Goal: Task Accomplishment & Management: Manage account settings

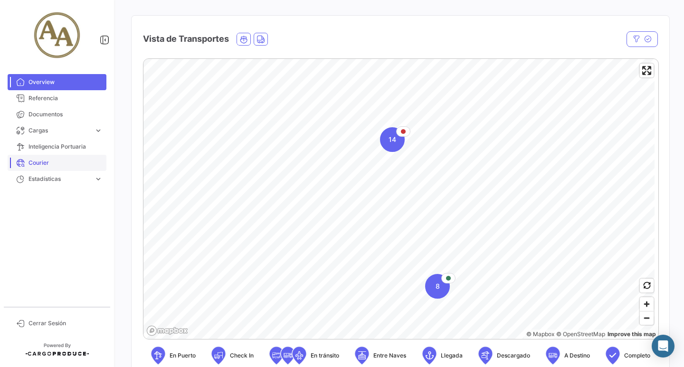
scroll to position [95, 0]
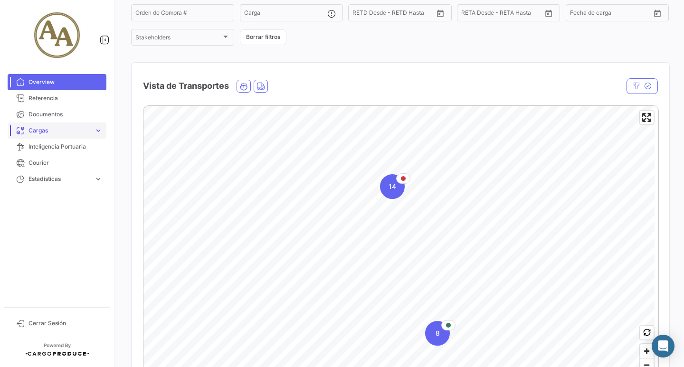
click at [62, 133] on span "Cargas" at bounding box center [59, 130] width 62 height 9
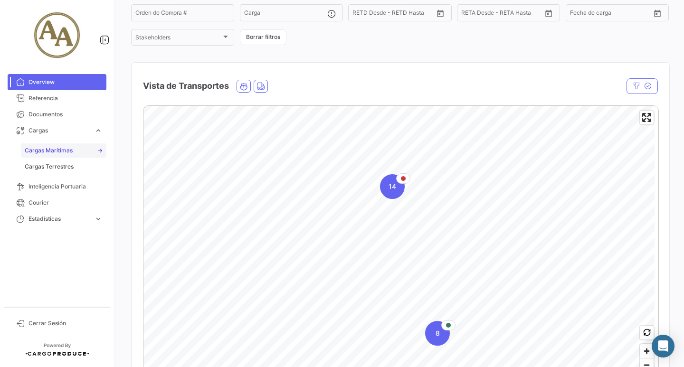
click at [67, 151] on span "Cargas Marítimas" at bounding box center [49, 150] width 48 height 9
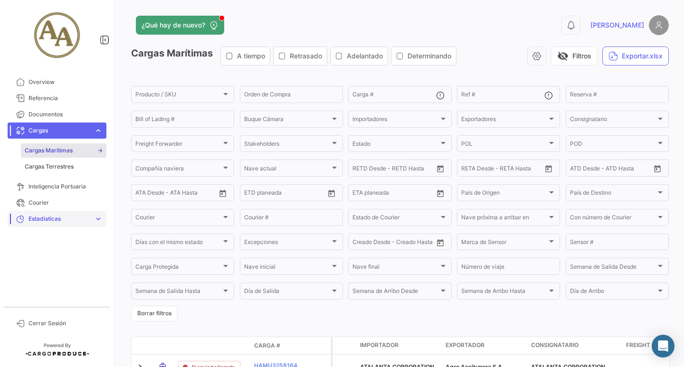
click at [55, 185] on span "Inteligencia Portuaria" at bounding box center [65, 186] width 74 height 9
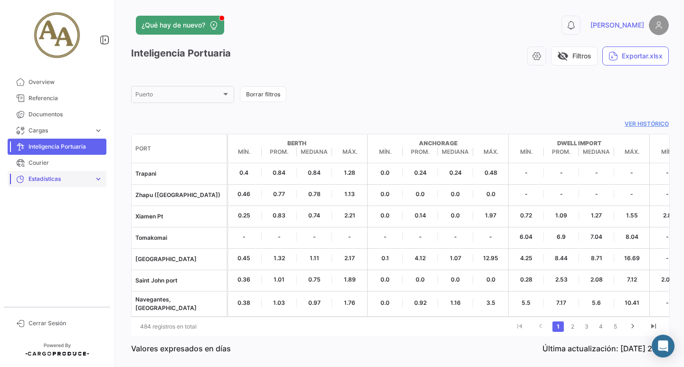
click at [64, 182] on span "Estadísticas" at bounding box center [59, 179] width 62 height 9
click at [52, 112] on span "Documentos" at bounding box center [65, 114] width 74 height 9
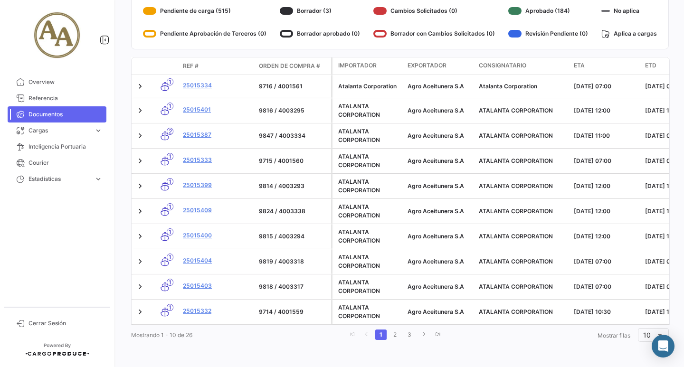
scroll to position [38, 0]
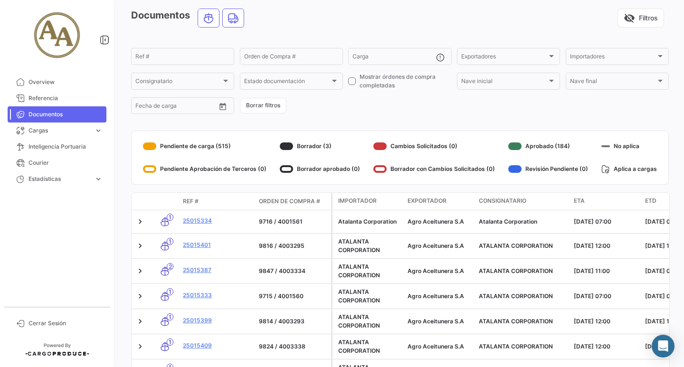
click at [194, 146] on div "Pendiente de carga (515)" at bounding box center [204, 146] width 123 height 15
click at [150, 149] on div at bounding box center [149, 146] width 13 height 8
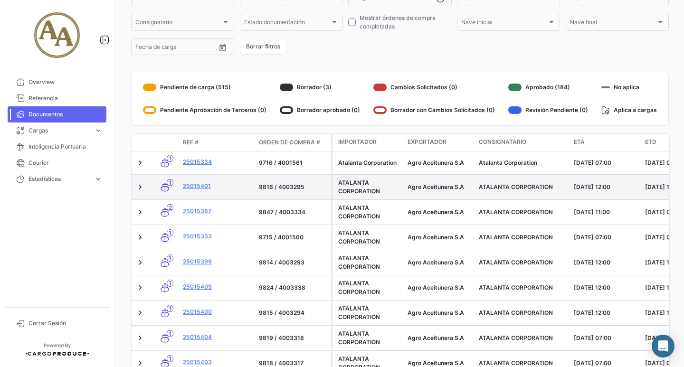
scroll to position [180, 0]
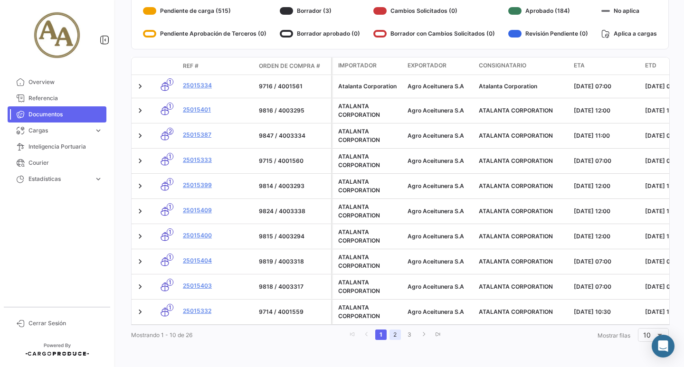
click at [391, 338] on link "2" at bounding box center [394, 335] width 11 height 10
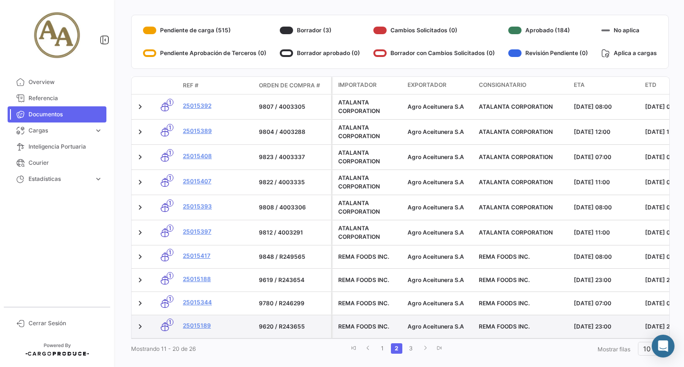
scroll to position [175, 0]
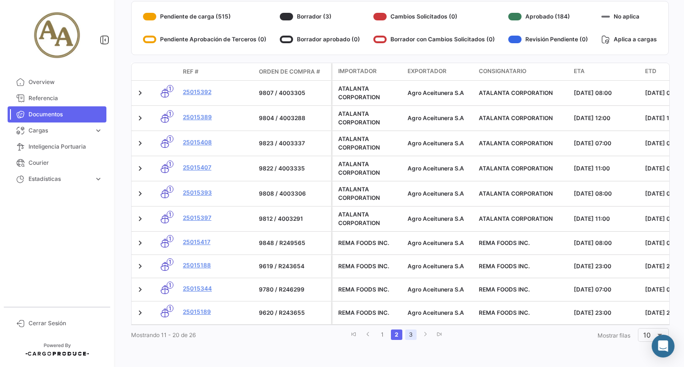
click at [408, 338] on link "3" at bounding box center [410, 335] width 11 height 10
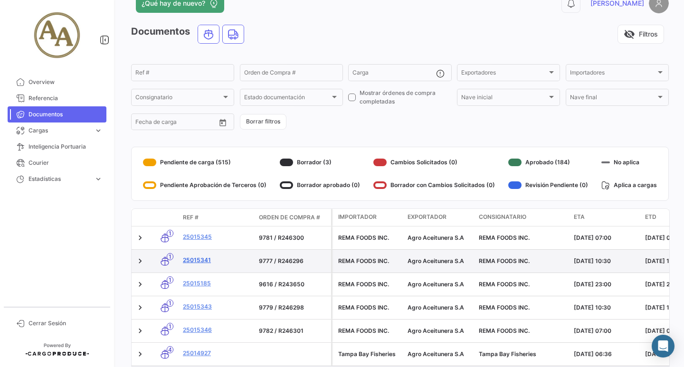
scroll to position [0, 0]
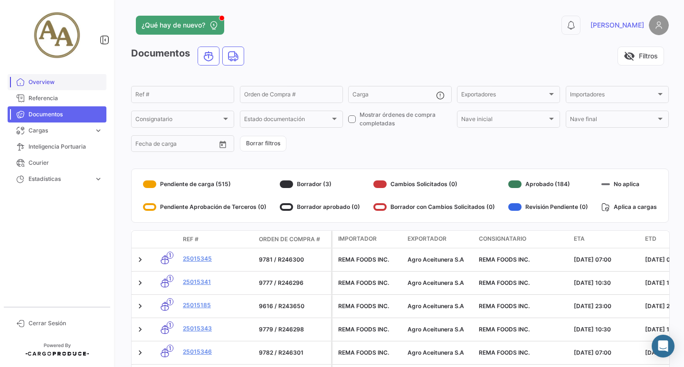
click at [37, 85] on span "Overview" at bounding box center [65, 82] width 74 height 9
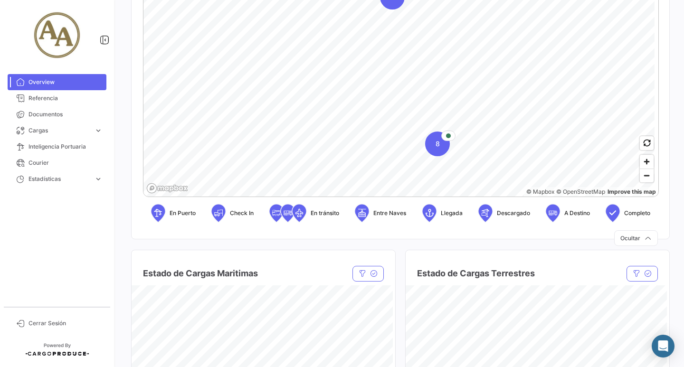
scroll to position [285, 0]
click at [436, 148] on span "8" at bounding box center [438, 143] width 4 height 9
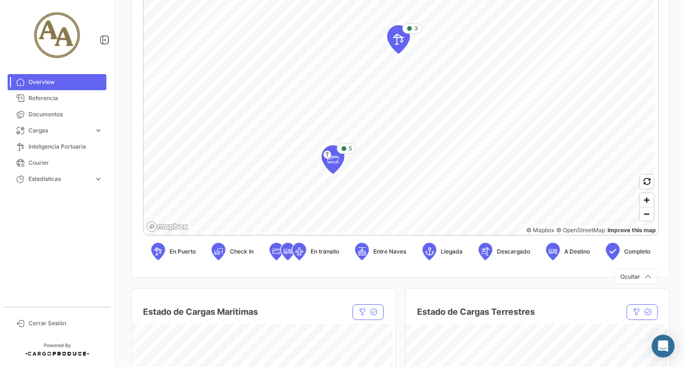
scroll to position [237, 0]
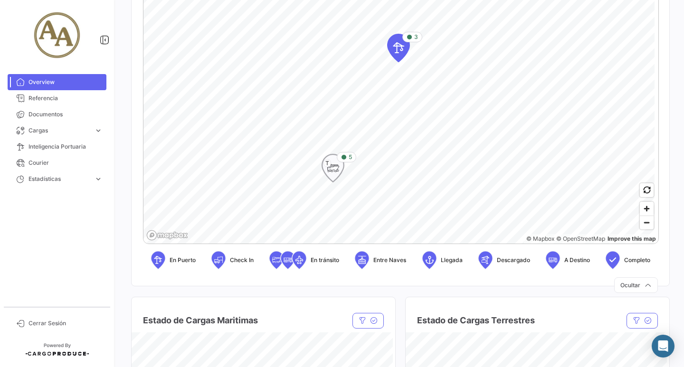
click at [331, 166] on icon "Map marker" at bounding box center [332, 168] width 13 height 20
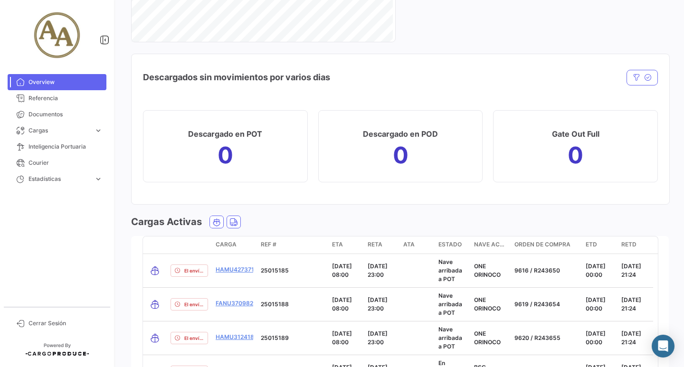
scroll to position [1259, 0]
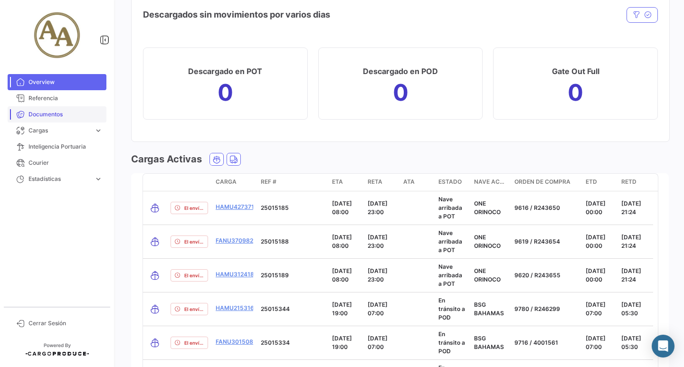
click at [47, 121] on link "Documentos" at bounding box center [57, 114] width 99 height 16
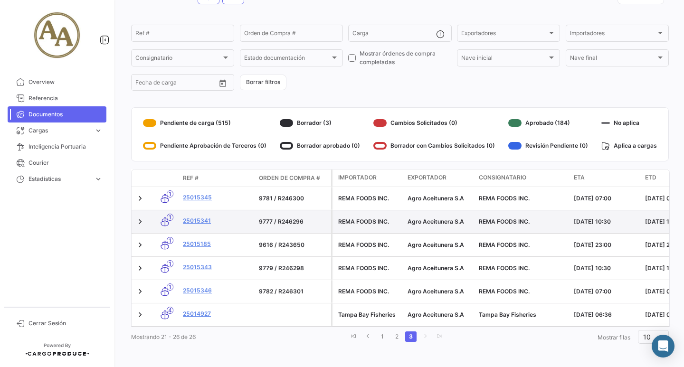
scroll to position [70, 0]
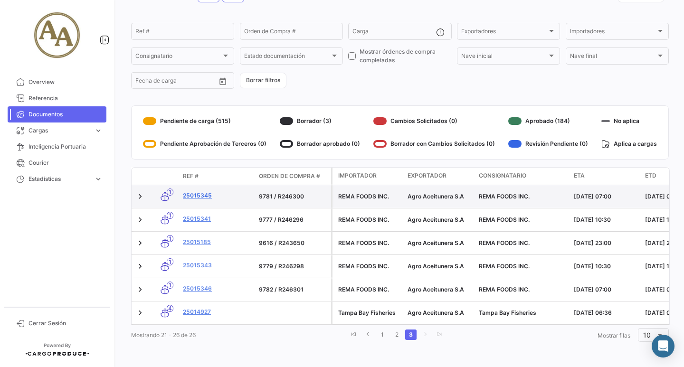
click at [195, 191] on link "25015345" at bounding box center [217, 195] width 68 height 9
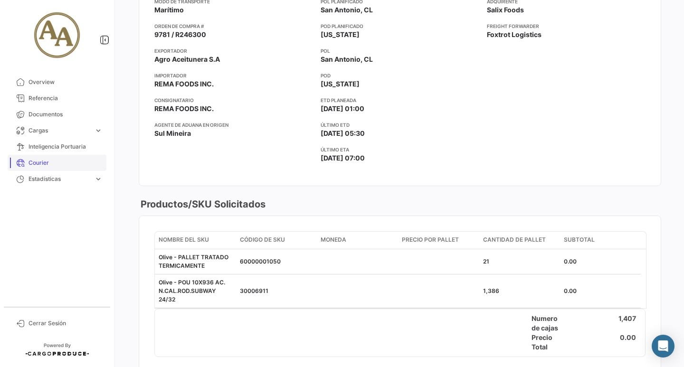
scroll to position [118, 0]
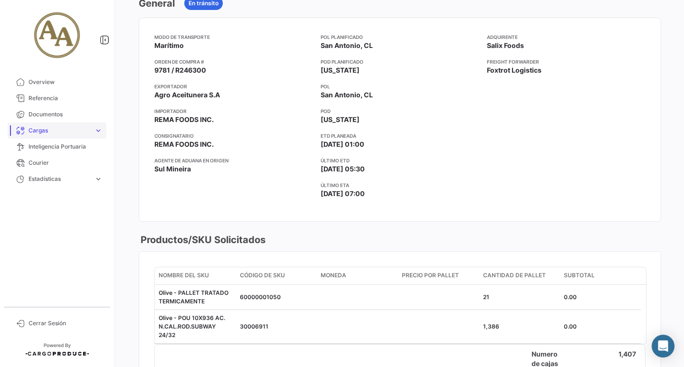
click at [43, 133] on span "Cargas" at bounding box center [59, 130] width 62 height 9
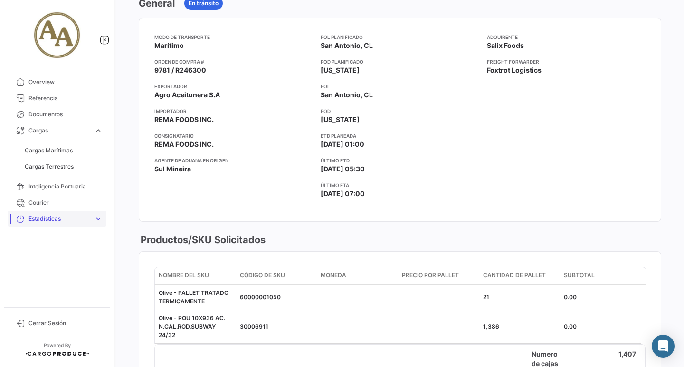
click at [66, 219] on span "Estadísticas" at bounding box center [59, 219] width 62 height 9
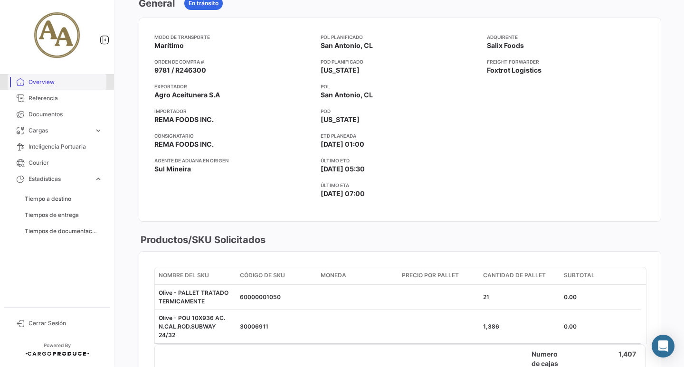
click at [45, 81] on span "Overview" at bounding box center [65, 82] width 74 height 9
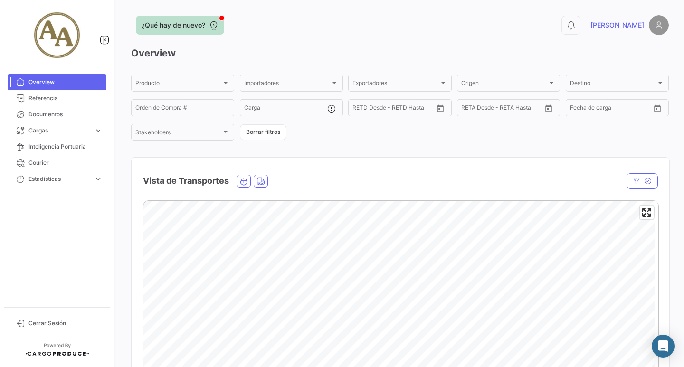
click at [179, 24] on span "¿Qué hay de nuevo?" at bounding box center [174, 24] width 64 height 9
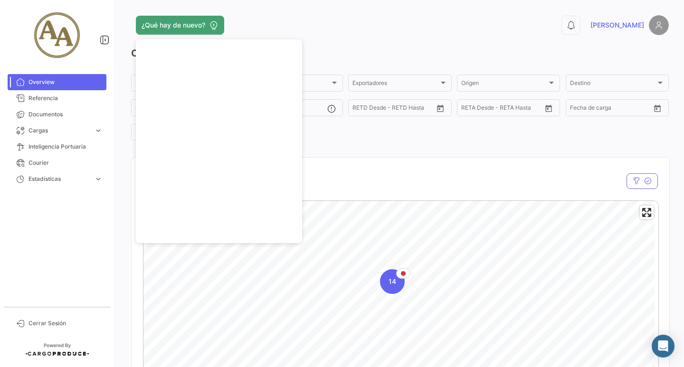
click at [323, 173] on div "Vista de Transportes" at bounding box center [323, 181] width 360 height 24
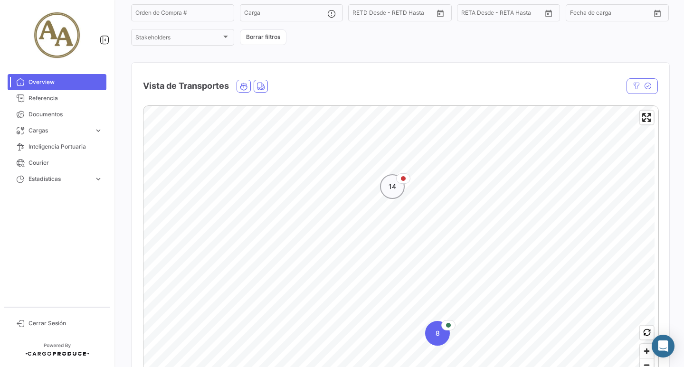
scroll to position [142, 0]
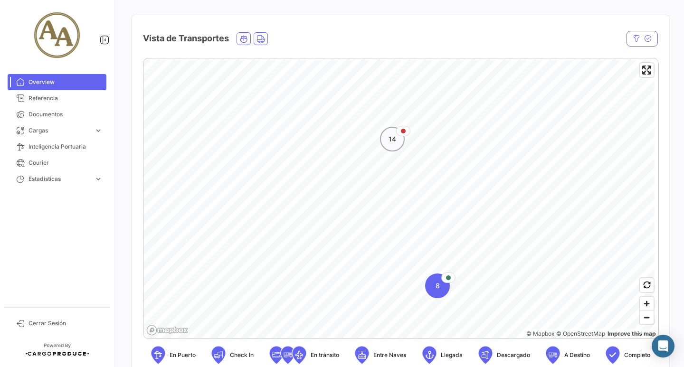
click at [389, 148] on div "14" at bounding box center [392, 139] width 25 height 25
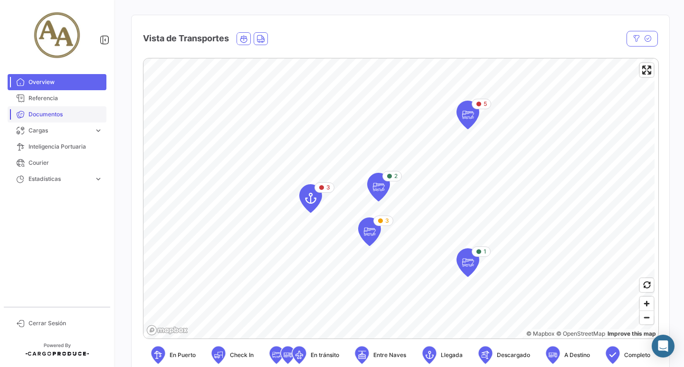
click at [48, 116] on span "Documentos" at bounding box center [65, 114] width 74 height 9
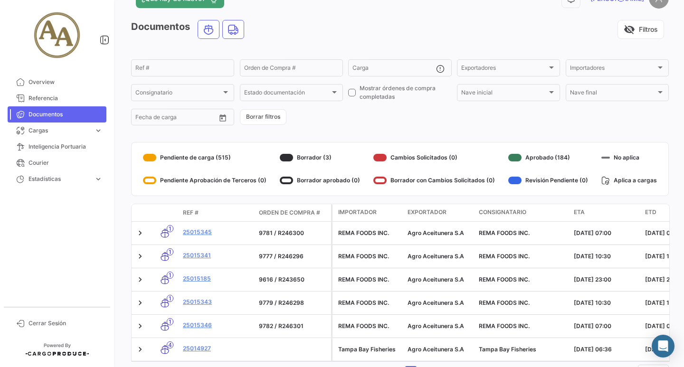
scroll to position [70, 0]
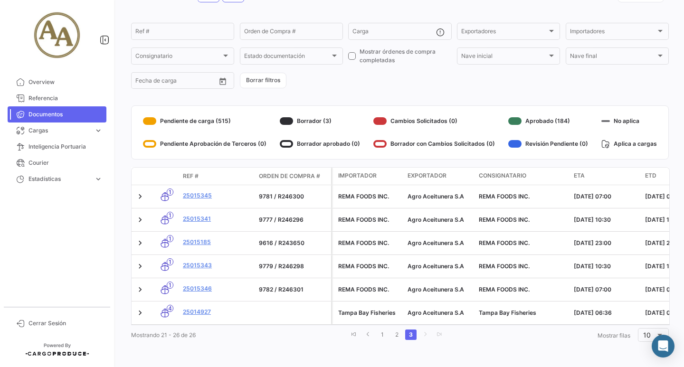
click at [183, 114] on div "Pendiente de carga (515)" at bounding box center [204, 121] width 123 height 15
click at [186, 114] on div "Pendiente de carga (515)" at bounding box center [204, 121] width 123 height 15
click at [166, 29] on input "Ref #" at bounding box center [182, 32] width 95 height 7
click at [386, 29] on input "Carga" at bounding box center [393, 32] width 83 height 7
click at [183, 29] on input "Ref #" at bounding box center [182, 32] width 95 height 7
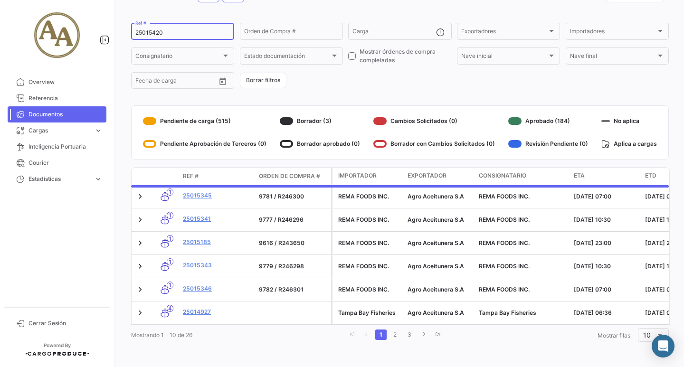
scroll to position [0, 0]
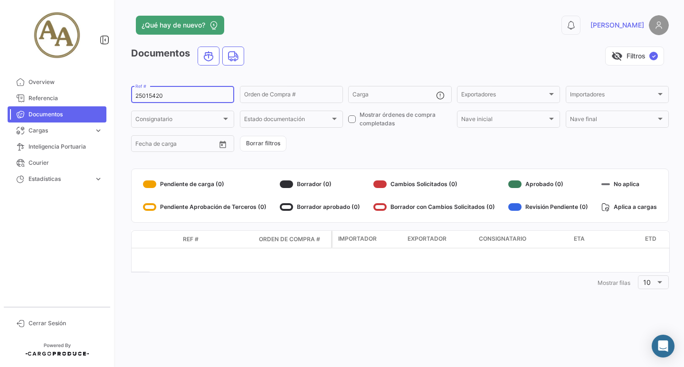
drag, startPoint x: 165, startPoint y: 96, endPoint x: 108, endPoint y: 92, distance: 57.6
click at [108, 92] on mat-sidenav-container "Overview Referencia Documentos Cargas expand_more Cargas Marítimas Cargas Terre…" at bounding box center [342, 183] width 684 height 367
drag, startPoint x: 177, startPoint y: 97, endPoint x: 119, endPoint y: 86, distance: 58.9
click at [119, 86] on div "¿Qué hay de nuevo? 0 [PERSON_NAME] Documentos visibility_off Filtros ✓ 25015200…" at bounding box center [400, 183] width 568 height 367
drag, startPoint x: 175, startPoint y: 94, endPoint x: 83, endPoint y: 90, distance: 92.7
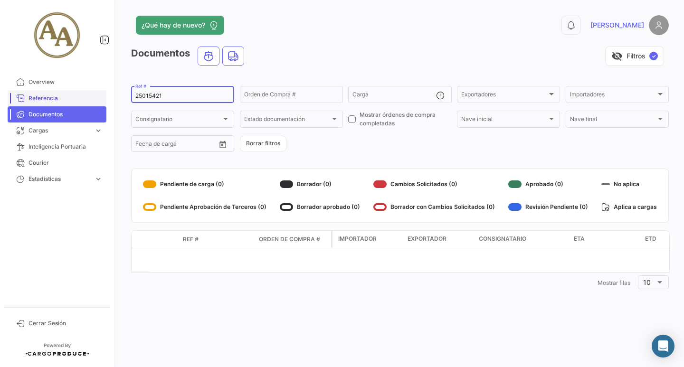
click at [83, 90] on mat-sidenav-container "Overview Referencia Documentos Cargas expand_more Cargas Marítimas Cargas Terre…" at bounding box center [342, 183] width 684 height 367
drag, startPoint x: 180, startPoint y: 101, endPoint x: 130, endPoint y: 90, distance: 51.4
click at [130, 90] on div "¿Qué hay de nuevo? 0 [PERSON_NAME] Documentos visibility_off Filtros ✓ 25015405…" at bounding box center [400, 183] width 568 height 367
click at [179, 98] on input "25015405" at bounding box center [182, 96] width 95 height 7
click at [177, 98] on input "25015405" at bounding box center [182, 96] width 95 height 7
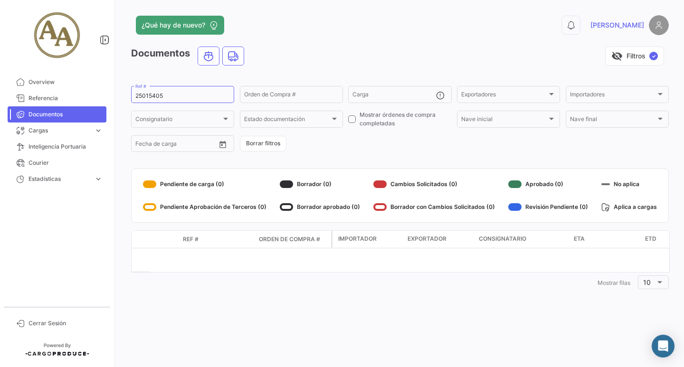
drag, startPoint x: 169, startPoint y: 92, endPoint x: 130, endPoint y: 95, distance: 38.6
click at [130, 95] on div "¿Qué hay de nuevo? 0 [PERSON_NAME] Documentos visibility_off Filtros ✓ 25015405…" at bounding box center [400, 183] width 568 height 367
drag, startPoint x: 170, startPoint y: 95, endPoint x: 108, endPoint y: 95, distance: 61.3
click at [108, 95] on mat-sidenav-container "Overview Referencia Documentos Cargas expand_more Cargas Marítimas Cargas Terre…" at bounding box center [342, 183] width 684 height 367
type input "25015347"
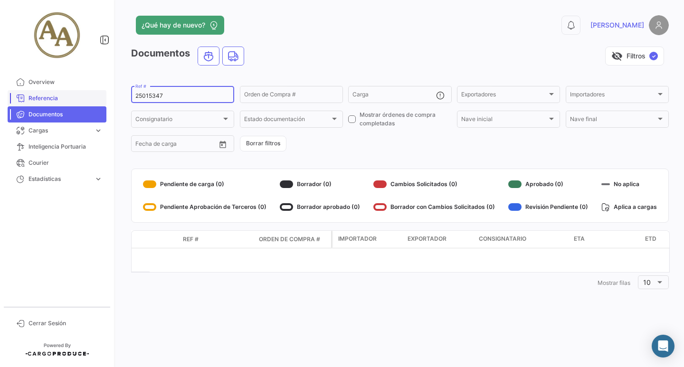
click at [45, 104] on link "Referencia" at bounding box center [57, 98] width 99 height 16
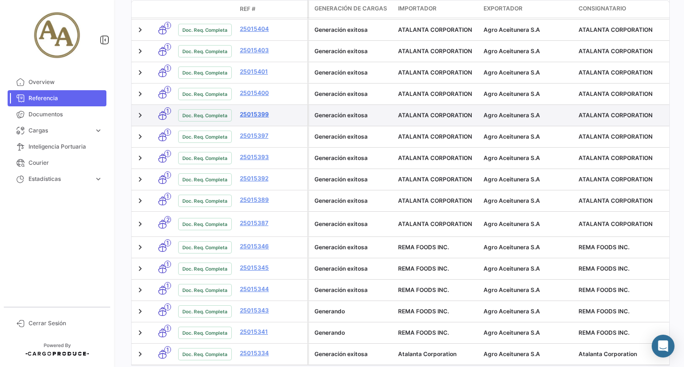
scroll to position [419, 0]
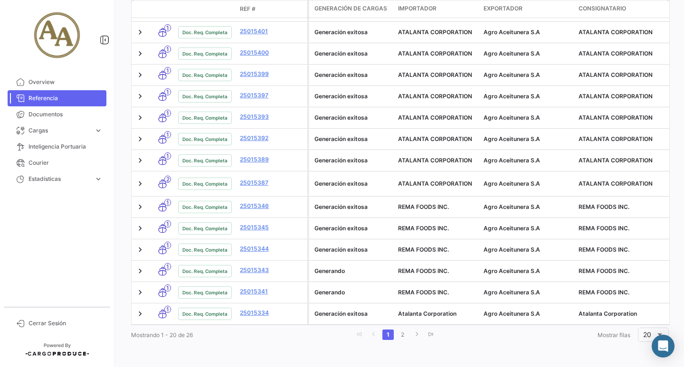
click at [398, 329] on li "2" at bounding box center [402, 335] width 14 height 16
click at [400, 333] on link "2" at bounding box center [402, 335] width 11 height 10
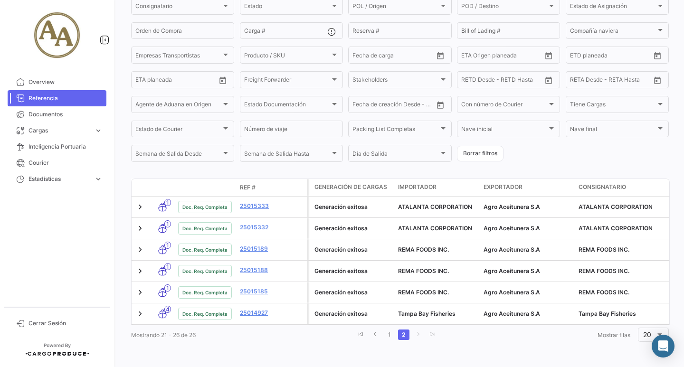
scroll to position [120, 0]
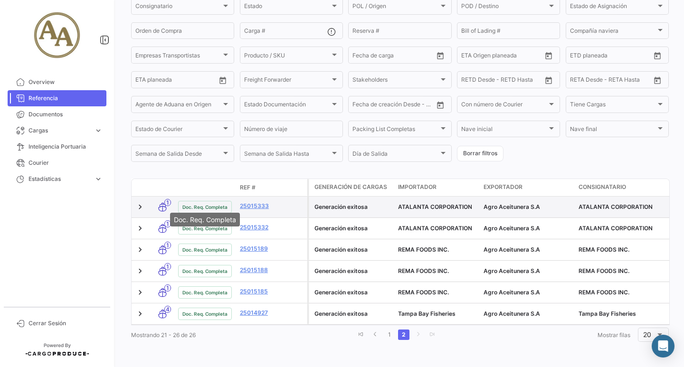
click at [205, 203] on span "Doc. Req. Completa" at bounding box center [204, 207] width 45 height 8
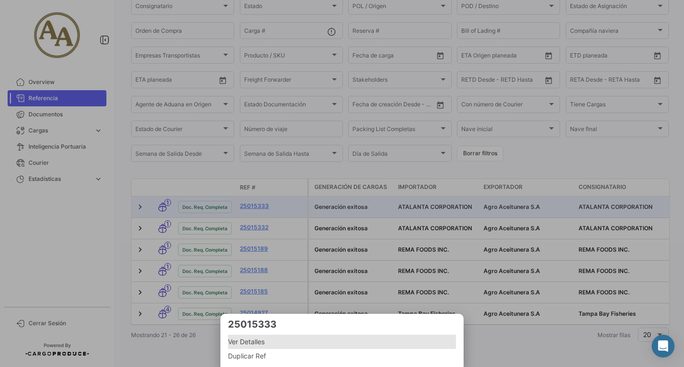
click at [259, 342] on span "Ver Detalles" at bounding box center [342, 341] width 228 height 11
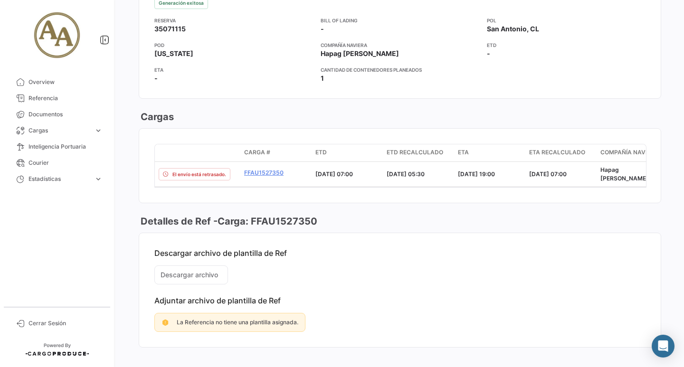
scroll to position [568, 0]
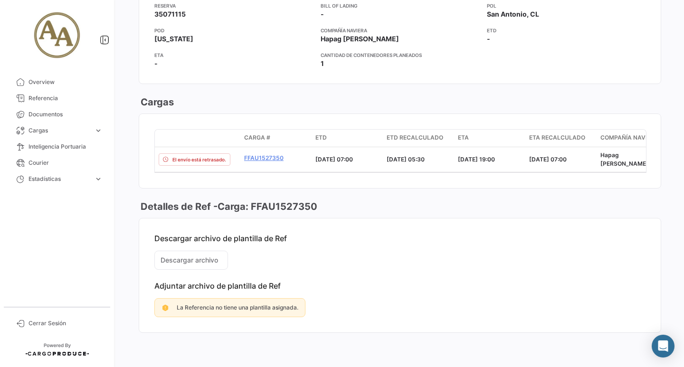
click at [206, 258] on mat-card-content "Descargar archivo de plantilla de Ref Descargar archivo Adjuntar archivo de pla…" at bounding box center [400, 275] width 522 height 114
click at [76, 180] on span "Estadísticas" at bounding box center [59, 179] width 62 height 9
click at [90, 131] on link "Cargas expand_more" at bounding box center [57, 131] width 99 height 16
click at [55, 152] on span "Cargas Marítimas" at bounding box center [49, 150] width 48 height 9
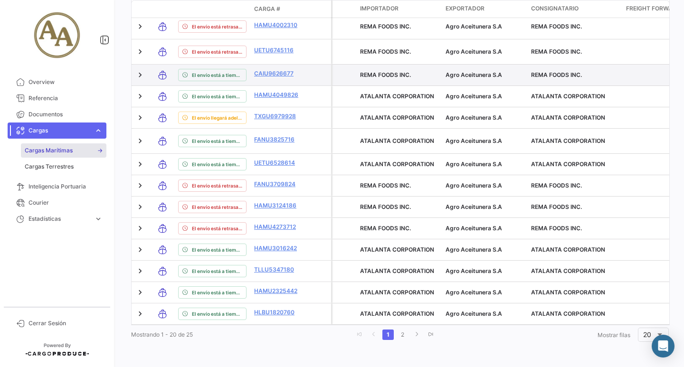
scroll to position [533, 0]
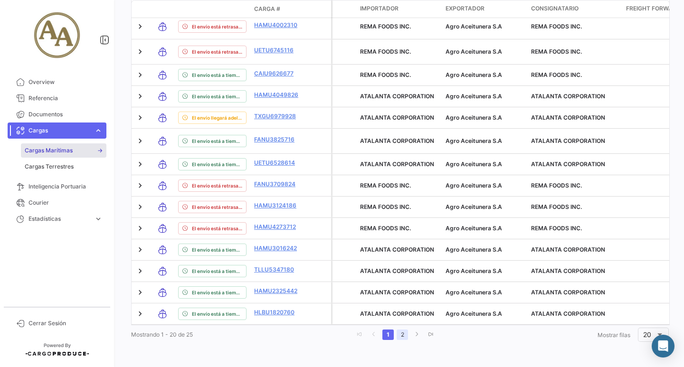
click at [398, 334] on link "2" at bounding box center [402, 335] width 11 height 10
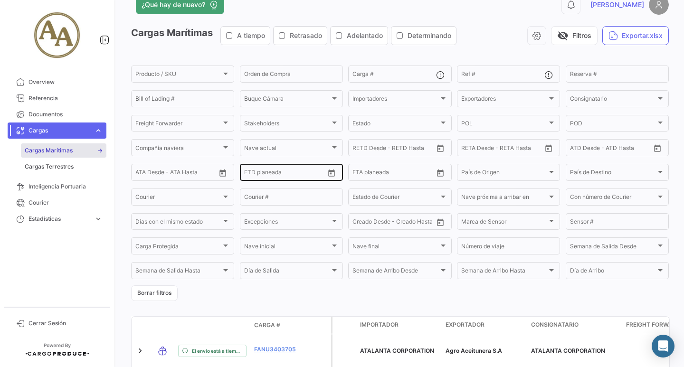
scroll to position [0, 0]
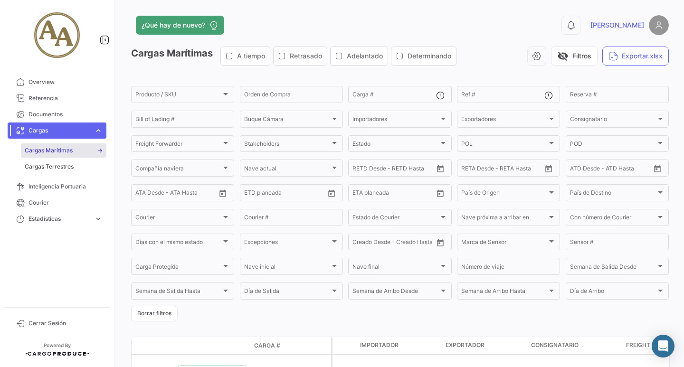
click at [654, 24] on img at bounding box center [659, 25] width 20 height 20
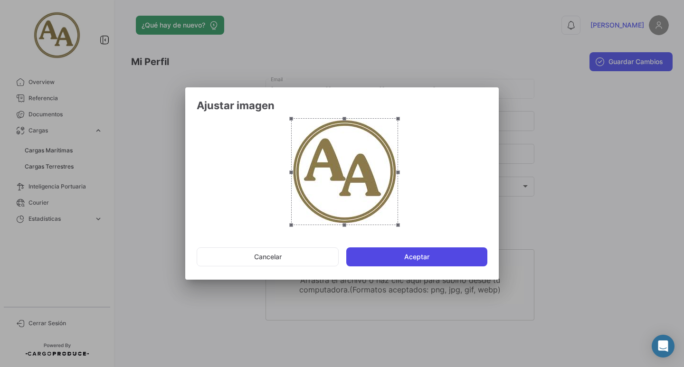
click at [409, 259] on button "Aceptar" at bounding box center [416, 256] width 141 height 19
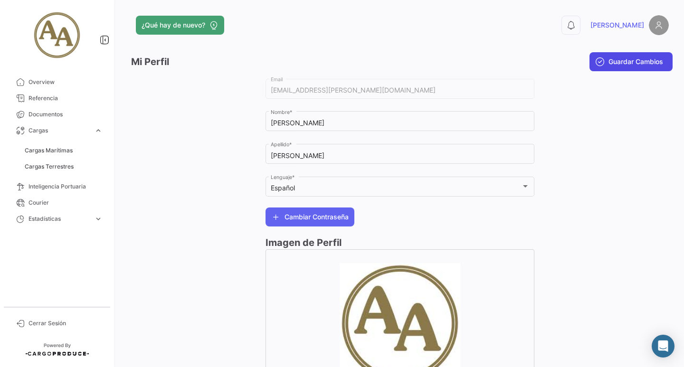
click at [632, 70] on button "Guardar Cambios" at bounding box center [630, 61] width 83 height 19
